Goal: Book appointment/travel/reservation

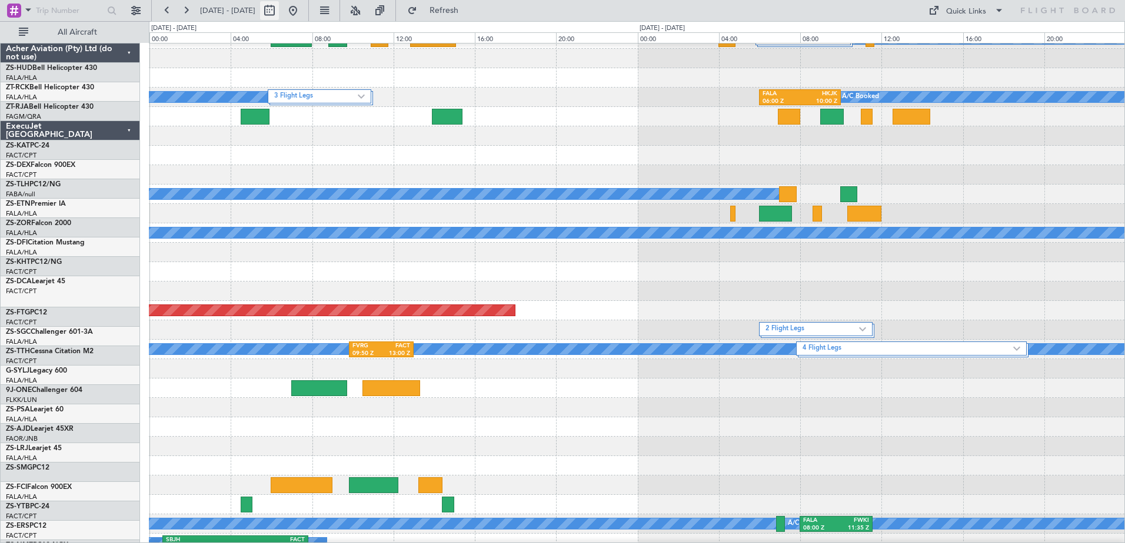
click at [279, 13] on button at bounding box center [269, 10] width 19 height 19
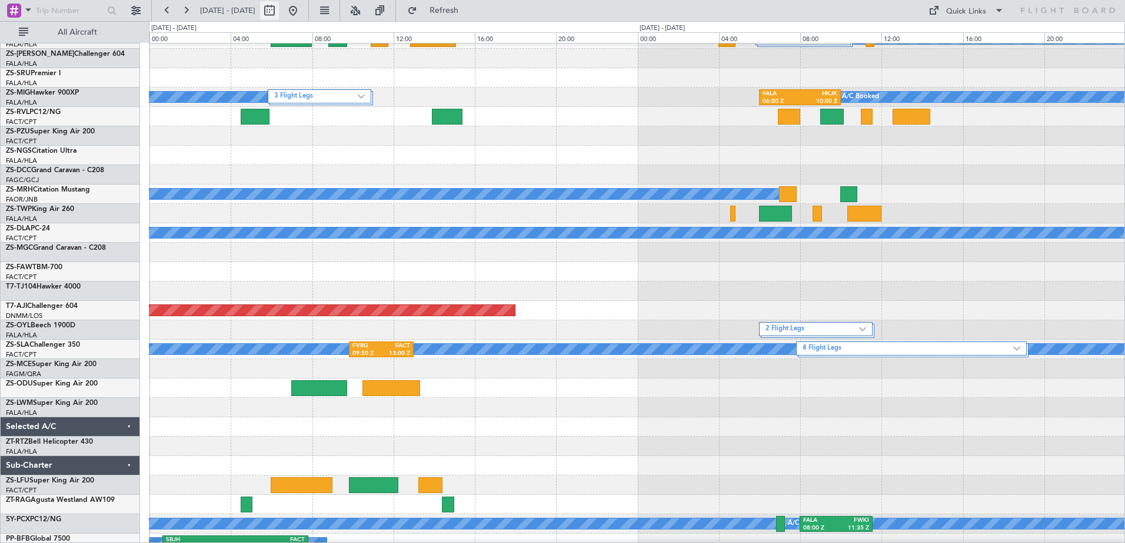
select select "10"
select select "2025"
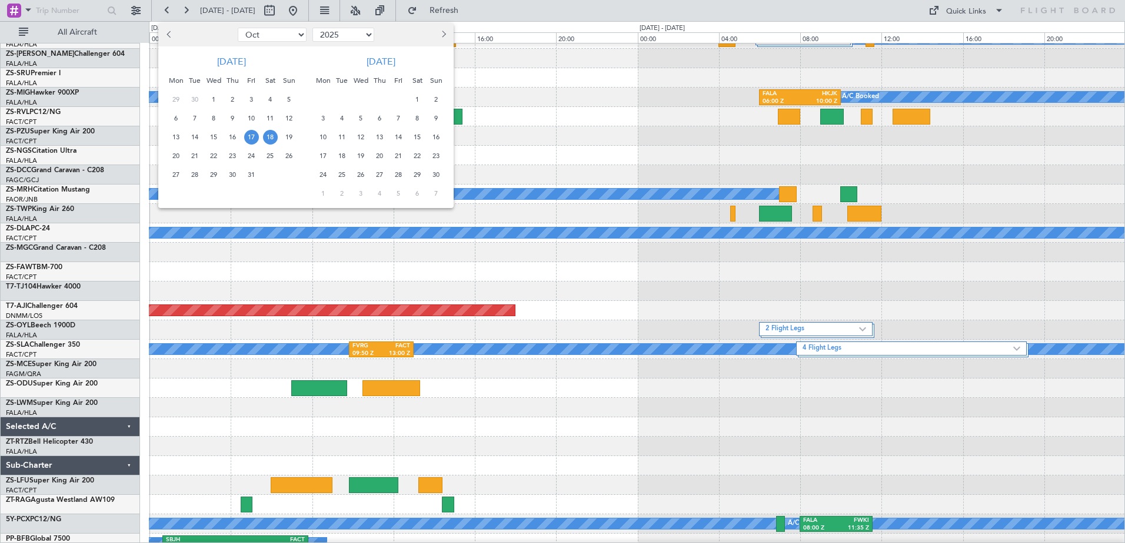
click at [443, 31] on button "Next month" at bounding box center [442, 34] width 13 height 19
click at [341, 138] on span "16" at bounding box center [342, 137] width 15 height 15
click at [339, 135] on span "16" at bounding box center [342, 137] width 15 height 15
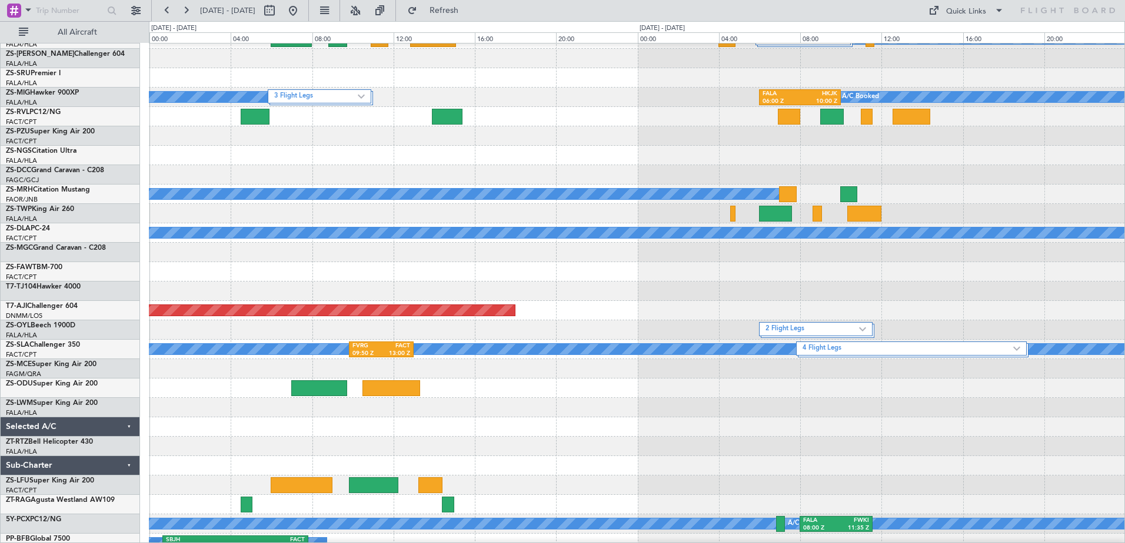
select select "12"
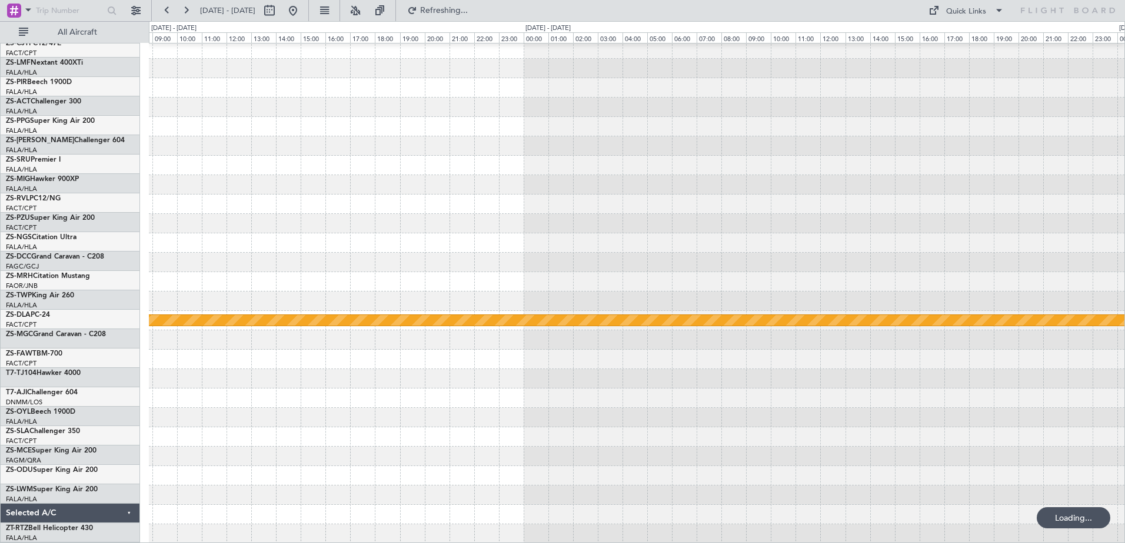
scroll to position [559, 0]
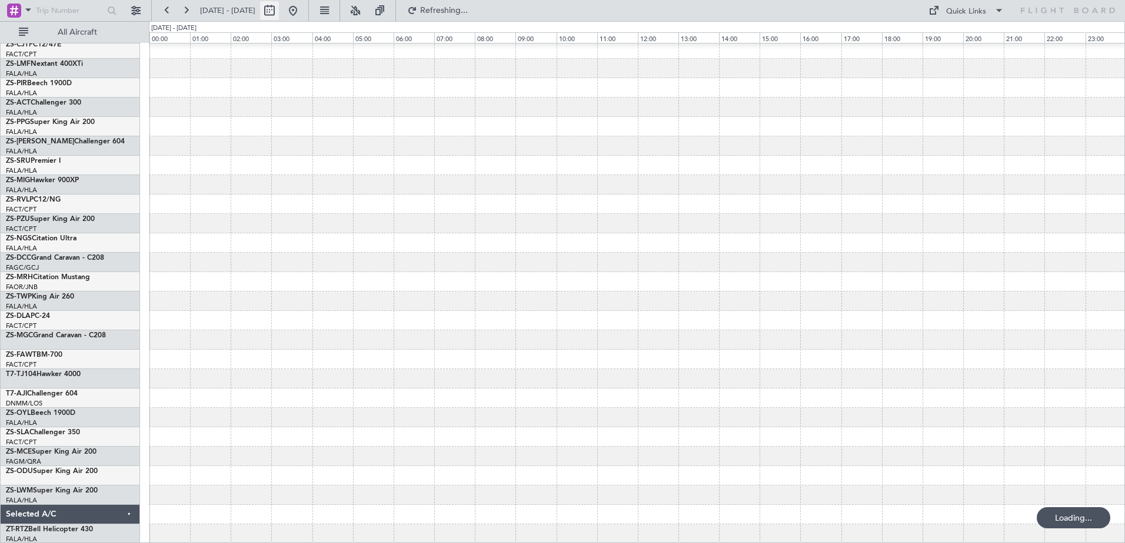
click at [279, 6] on button at bounding box center [269, 10] width 19 height 19
select select "12"
select select "2025"
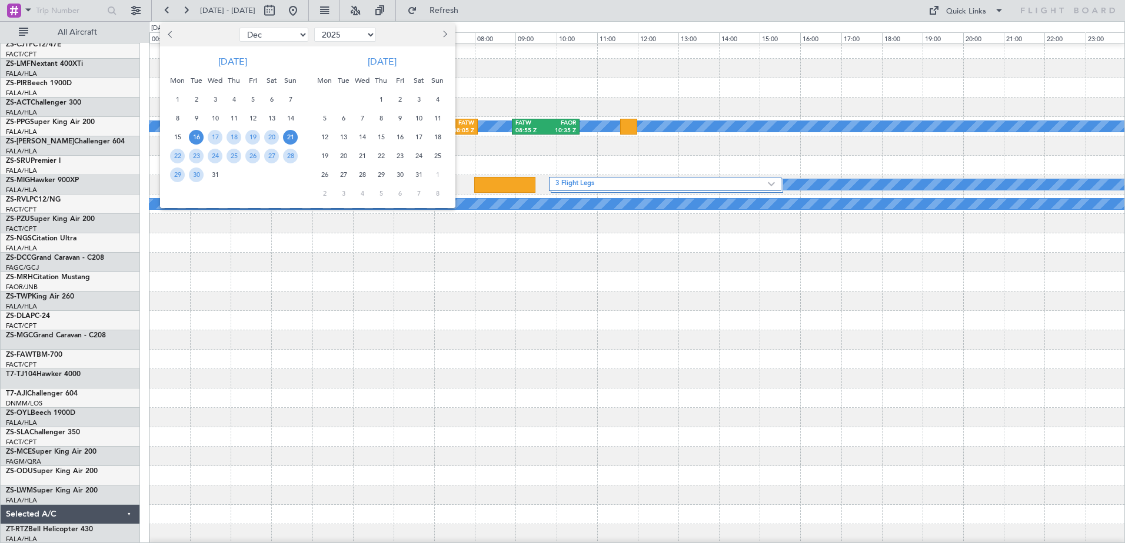
click at [286, 138] on span "21" at bounding box center [290, 137] width 15 height 15
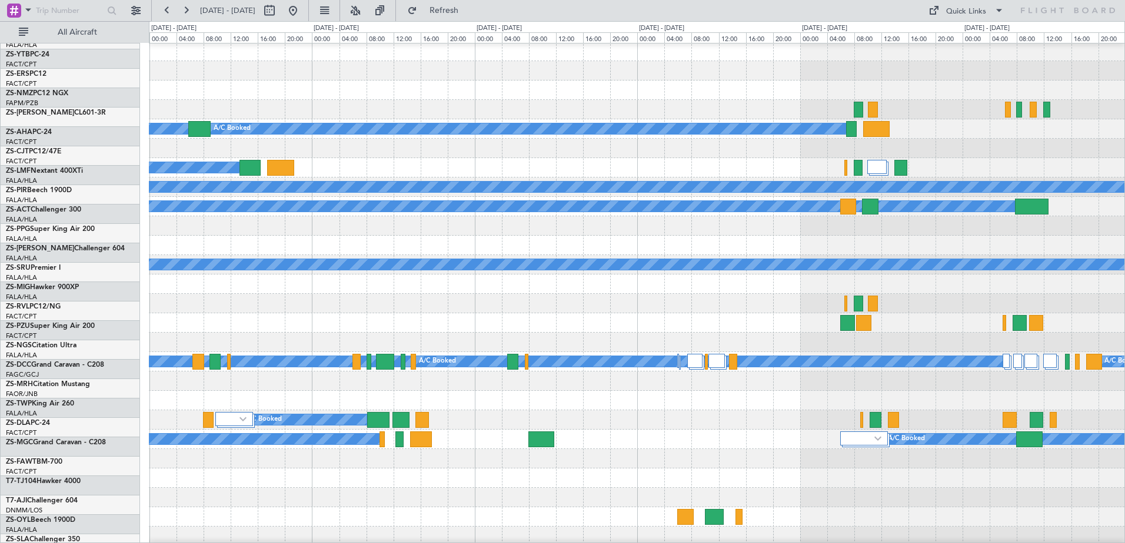
scroll to position [324, 0]
